Goal: Information Seeking & Learning: Find contact information

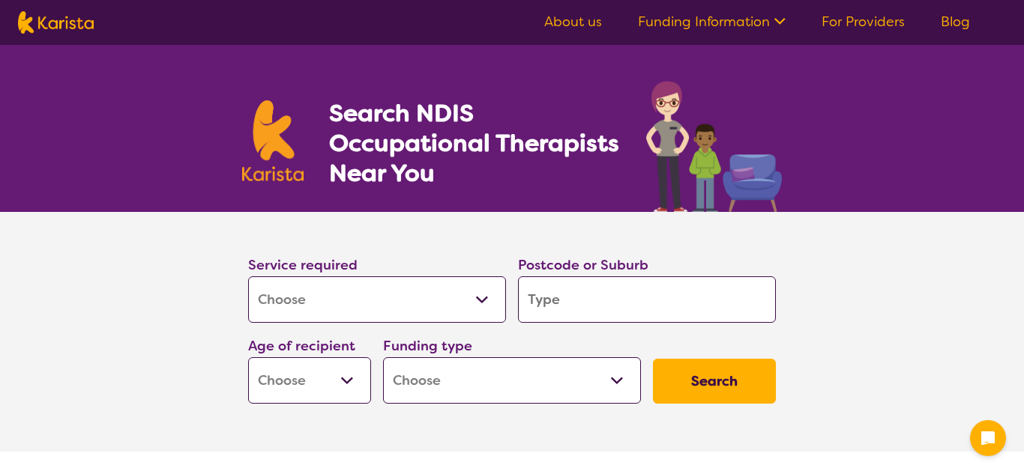
select select "[MEDICAL_DATA]"
click at [491, 300] on select "Allied Health Assistant Assessment ([MEDICAL_DATA] or [MEDICAL_DATA]) Behaviour…" at bounding box center [377, 299] width 258 height 46
click at [480, 299] on select "Allied Health Assistant Assessment ([MEDICAL_DATA] or [MEDICAL_DATA]) Behaviour…" at bounding box center [377, 299] width 258 height 46
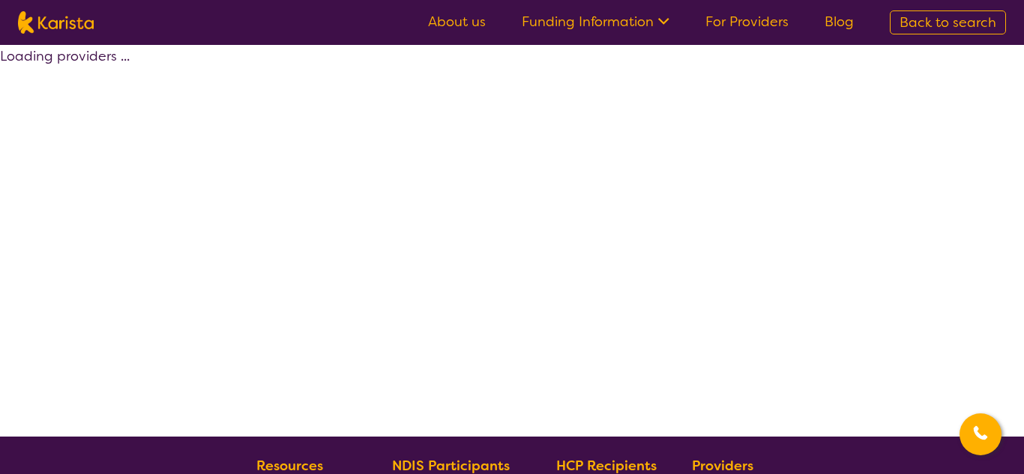
select select "by_score"
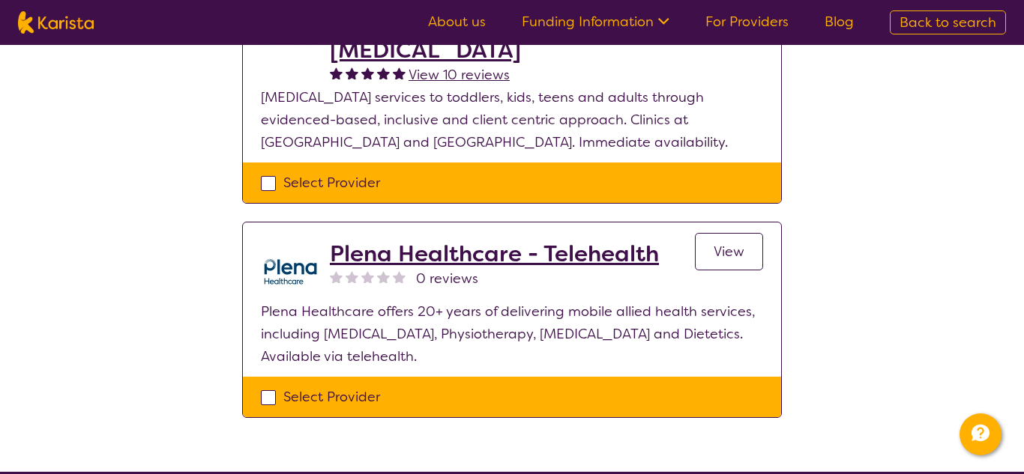
scroll to position [219, 0]
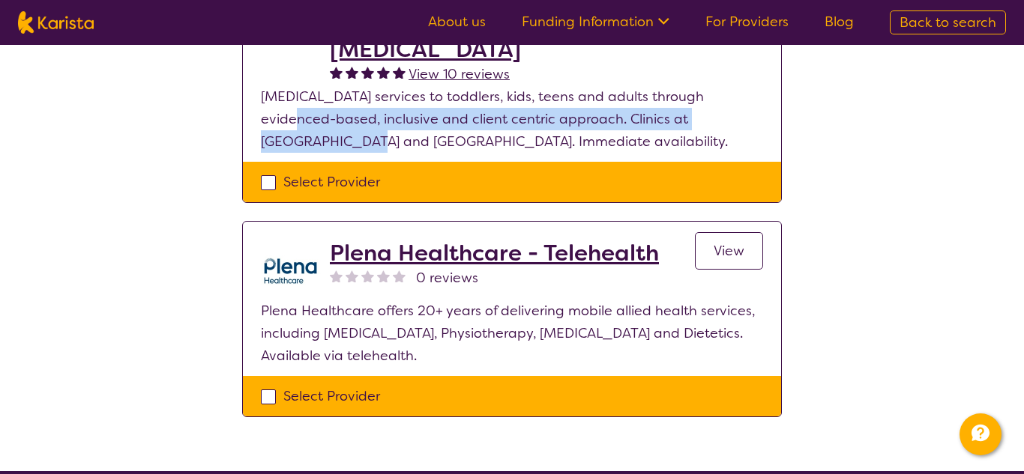
click at [907, 107] on div "Select one or more providers and click the 'NEXT' button to proceed 1 - 2 of 2 …" at bounding box center [512, 148] width 1024 height 645
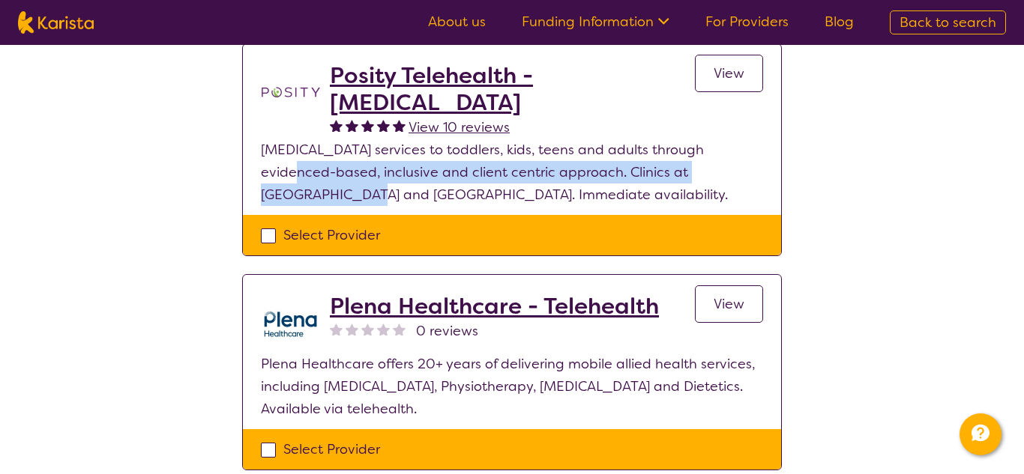
scroll to position [263, 0]
